Goal: Information Seeking & Learning: Learn about a topic

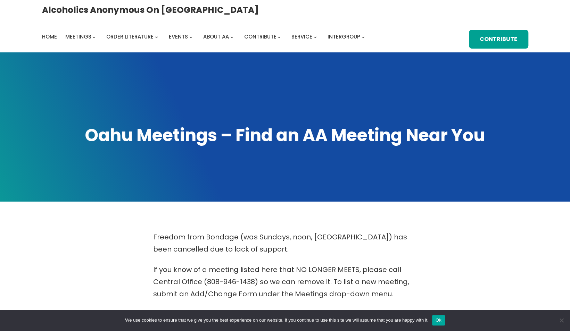
click at [439, 316] on button "Ok" at bounding box center [438, 320] width 13 height 10
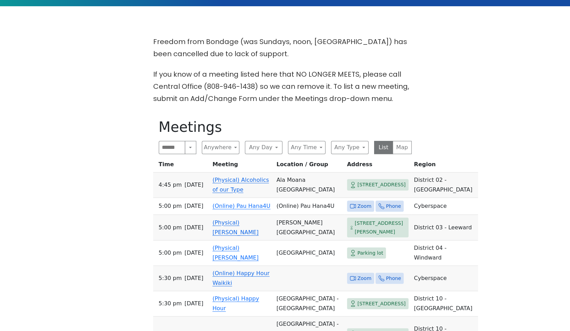
scroll to position [195, 0]
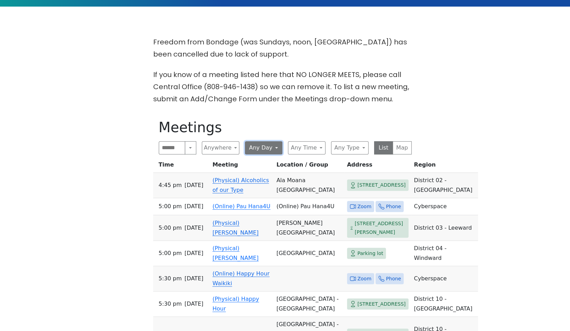
click at [271, 148] on button "Any Day" at bounding box center [263, 147] width 37 height 13
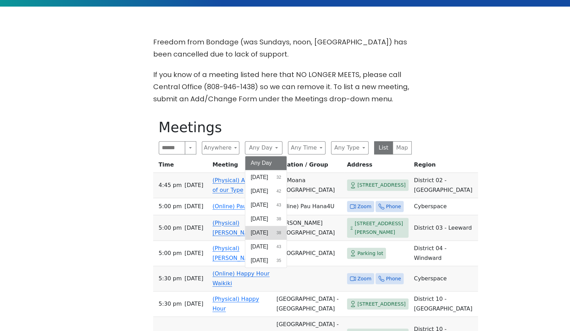
click at [268, 230] on span "[DATE]" at bounding box center [259, 233] width 17 height 8
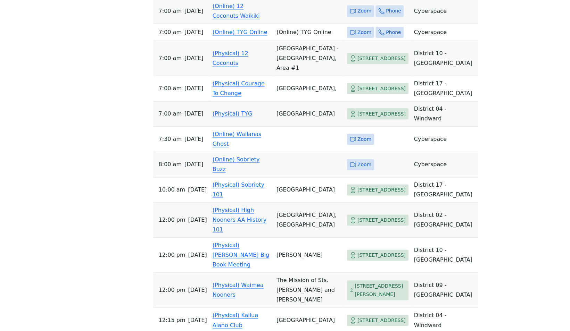
scroll to position [532, 0]
click at [457, 244] on div "Freedom from Bondage (was Sundays, noon, [GEOGRAPHIC_DATA]) has been cancelled …" at bounding box center [284, 317] width 513 height 1237
click at [244, 172] on link "(Online) Sobriety Buzz" at bounding box center [235, 164] width 47 height 16
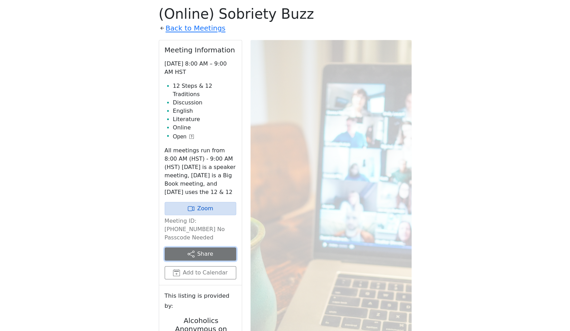
click at [193, 247] on button "Share" at bounding box center [200, 253] width 71 height 13
click at [210, 247] on button "Share" at bounding box center [200, 253] width 71 height 13
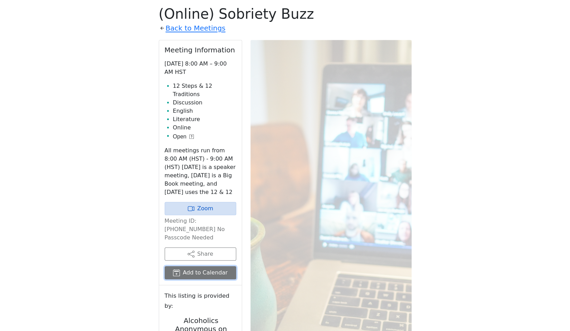
click at [203, 266] on button "Add to Calendar" at bounding box center [200, 272] width 71 height 13
click at [329, 23] on div "Back to Meetings" at bounding box center [285, 28] width 253 height 12
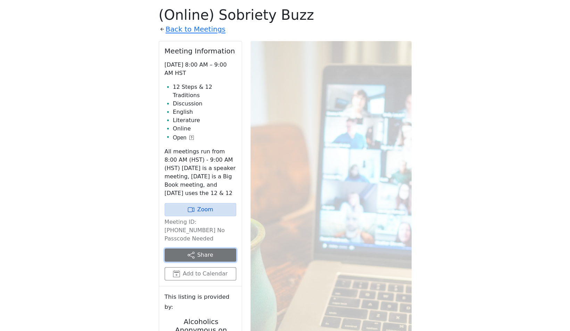
click at [205, 248] on button "Share" at bounding box center [200, 254] width 71 height 13
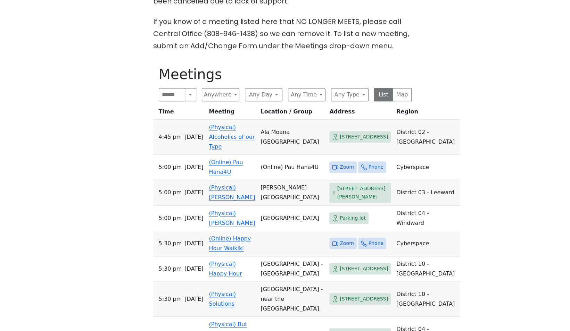
scroll to position [248, 0]
click at [477, 216] on div "Freedom from Bondage (was Sundays, noon, [GEOGRAPHIC_DATA]) has been cancelled …" at bounding box center [284, 211] width 513 height 457
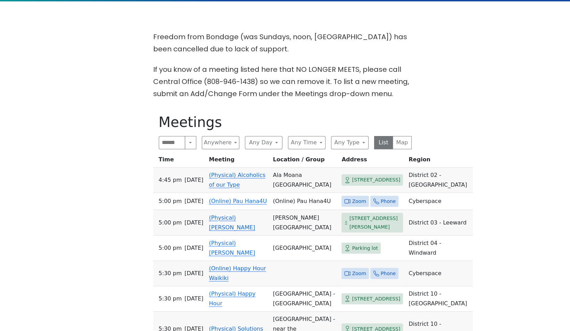
scroll to position [168, 0]
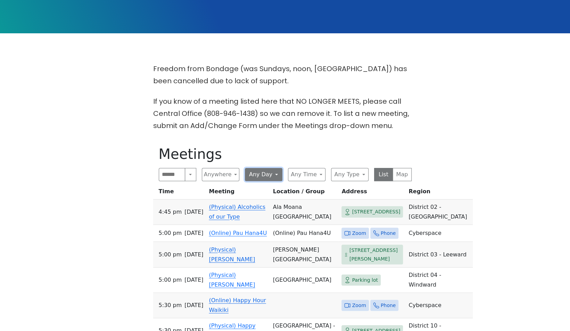
click at [270, 170] on button "Any Day" at bounding box center [263, 174] width 37 height 13
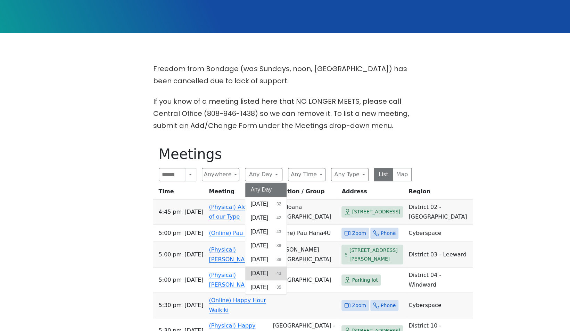
click at [265, 276] on span "[DATE]" at bounding box center [259, 273] width 17 height 8
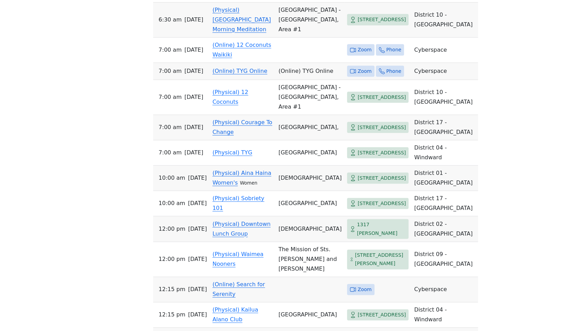
scroll to position [467, 0]
drag, startPoint x: 484, startPoint y: 229, endPoint x: 476, endPoint y: 256, distance: 29.0
click at [476, 256] on div "Freedom from Bondage (was Sundays, noon, [GEOGRAPHIC_DATA]) has been cancelled …" at bounding box center [284, 253] width 513 height 978
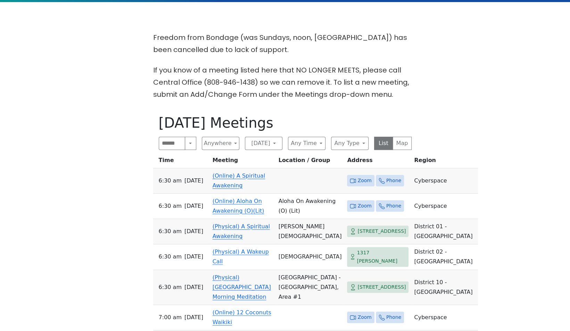
scroll to position [196, 0]
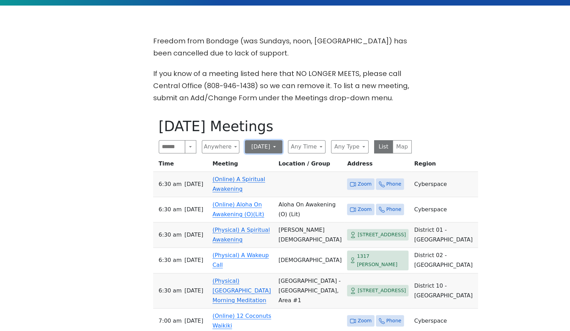
click at [269, 146] on button "[DATE]" at bounding box center [263, 146] width 37 height 13
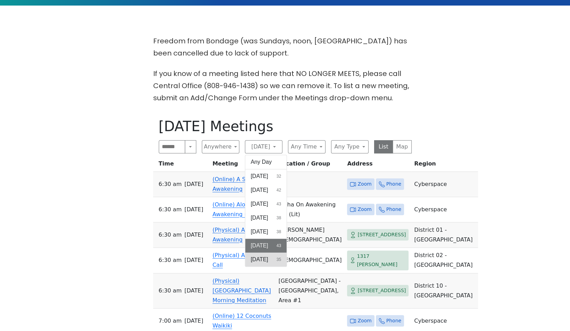
click at [268, 255] on span "[DATE]" at bounding box center [259, 259] width 17 height 8
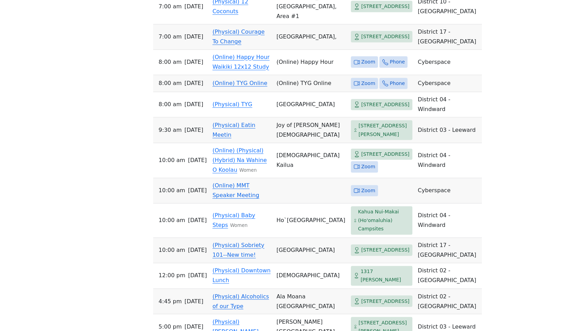
scroll to position [569, 0]
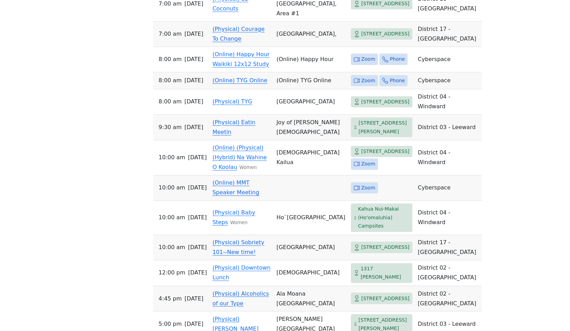
click at [241, 196] on link "(Online) MMT Speaker Meeting" at bounding box center [235, 187] width 47 height 16
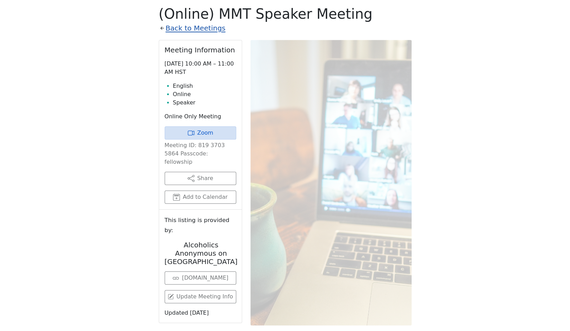
click at [195, 29] on link "Back to Meetings" at bounding box center [196, 28] width 60 height 12
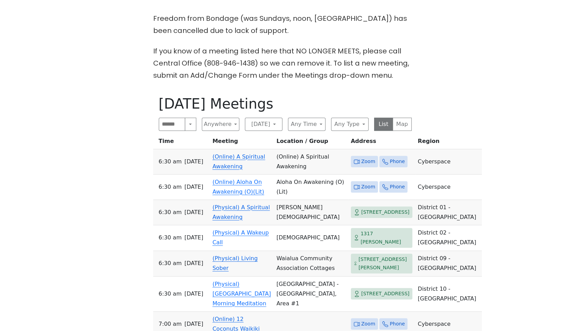
scroll to position [220, 0]
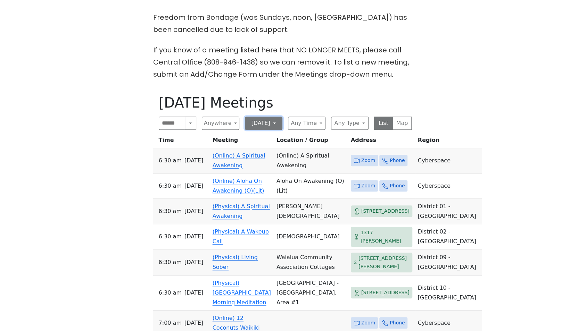
click at [265, 122] on button "[DATE]" at bounding box center [263, 123] width 37 height 13
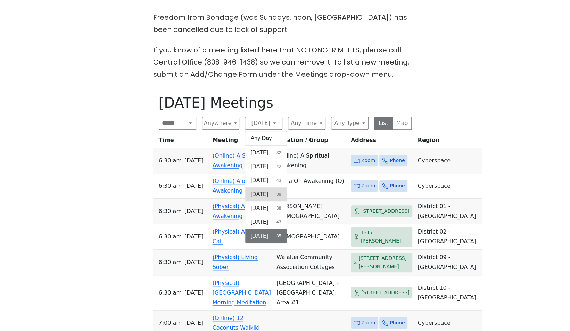
click at [273, 188] on button "Wednesday 38" at bounding box center [266, 194] width 42 height 14
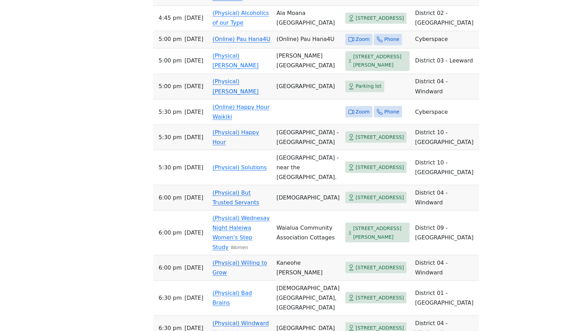
scroll to position [756, 0]
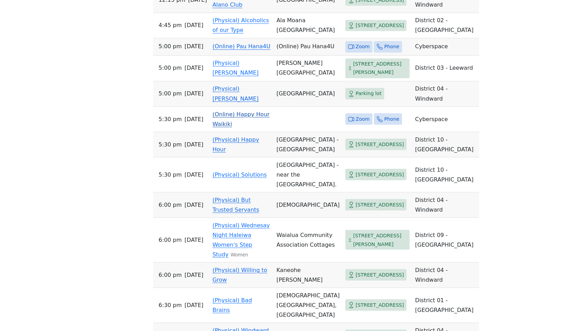
click at [259, 127] on link "(Online) Happy Hour Waikiki" at bounding box center [240, 119] width 57 height 16
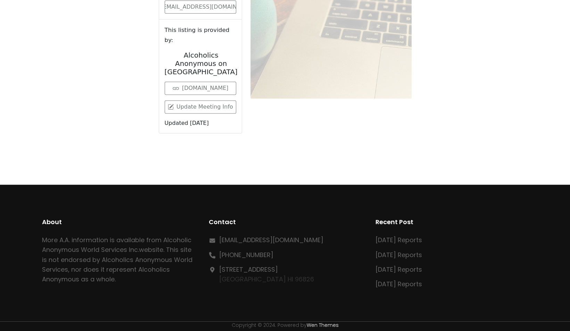
scroll to position [309, 0]
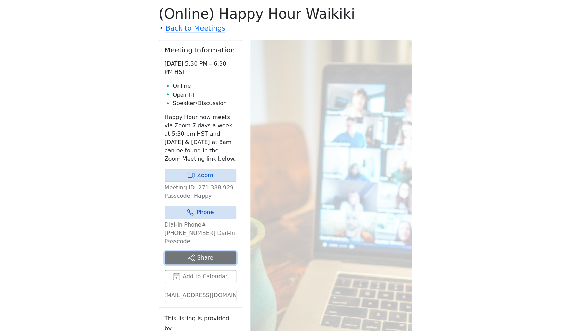
click at [213, 251] on button "Share" at bounding box center [200, 257] width 71 height 13
